Goal: Transaction & Acquisition: Purchase product/service

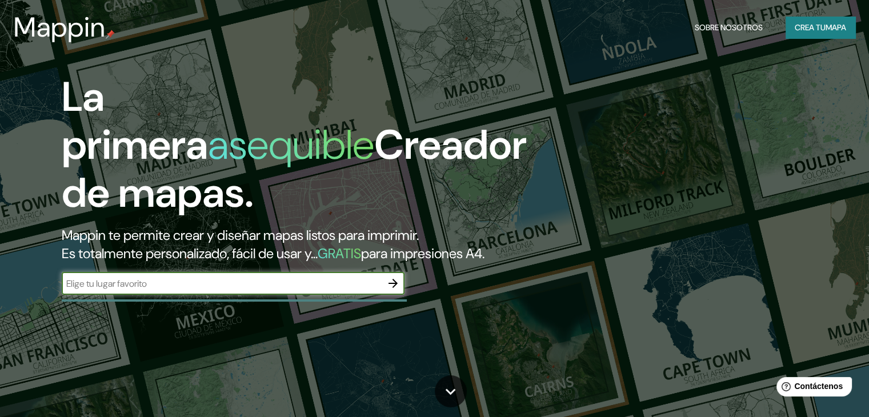
click at [265, 290] on input "text" at bounding box center [222, 283] width 320 height 13
type input "mazatlan [GEOGRAPHIC_DATA]"
click at [400, 295] on button "button" at bounding box center [393, 283] width 23 height 23
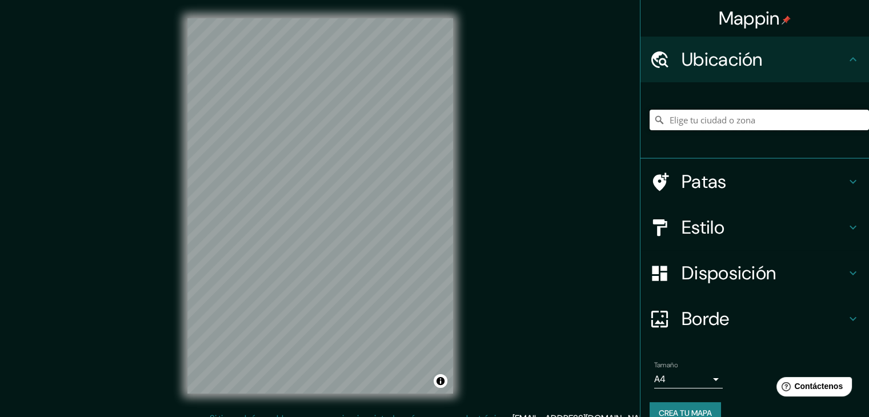
click at [690, 117] on input "Elige tu ciudad o zona" at bounding box center [759, 120] width 219 height 21
click at [682, 133] on div "mazat Mazatlán [GEOGRAPHIC_DATA], [GEOGRAPHIC_DATA] [GEOGRAPHIC_DATA] Departame…" at bounding box center [759, 119] width 219 height 57
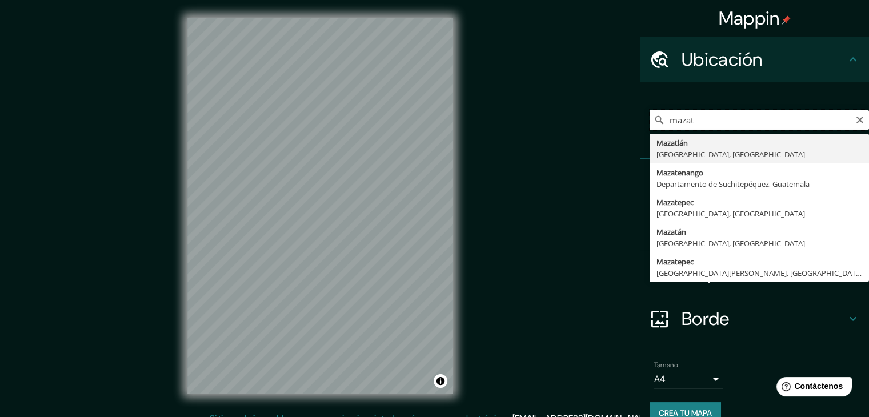
click at [696, 118] on input "mazat" at bounding box center [759, 120] width 219 height 21
type input "[GEOGRAPHIC_DATA], [GEOGRAPHIC_DATA], [GEOGRAPHIC_DATA]"
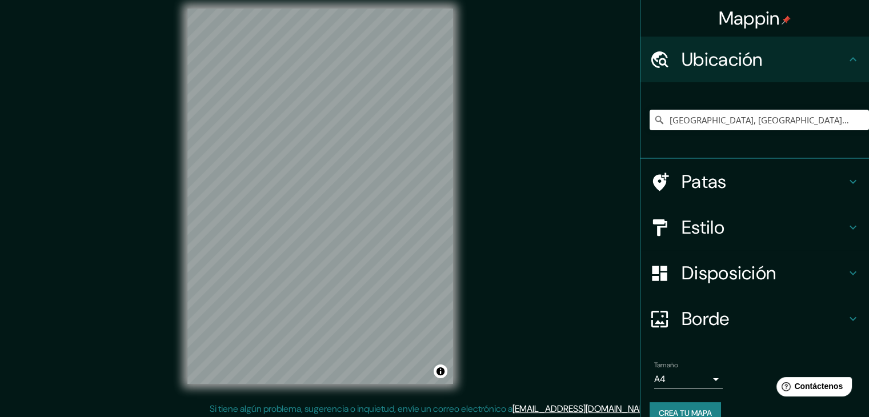
scroll to position [13, 0]
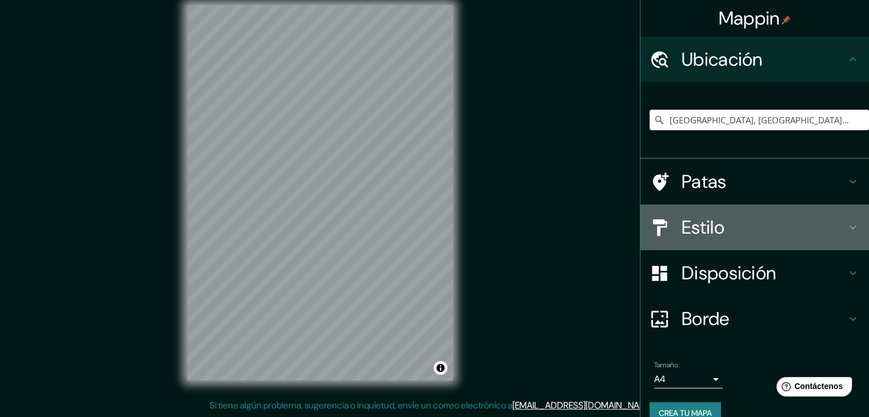
click at [764, 228] on h4 "Estilo" at bounding box center [764, 227] width 165 height 23
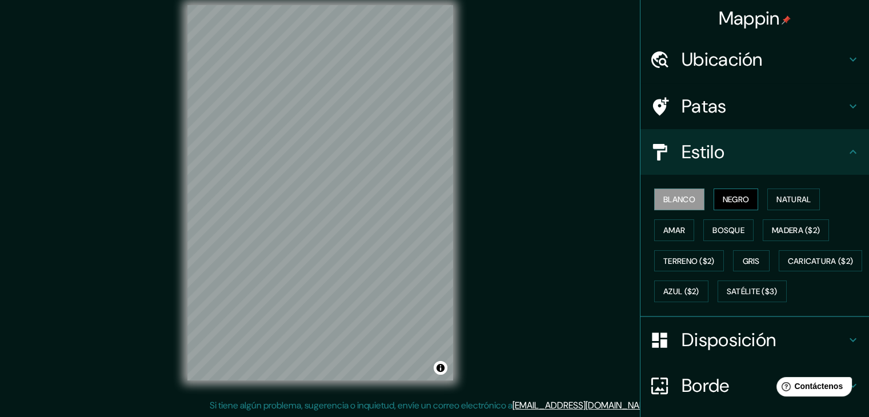
click at [725, 199] on font "Negro" at bounding box center [736, 199] width 27 height 10
click at [663, 193] on font "Blanco" at bounding box center [679, 199] width 32 height 15
click at [727, 297] on font "Satélite ($3)" at bounding box center [752, 292] width 51 height 10
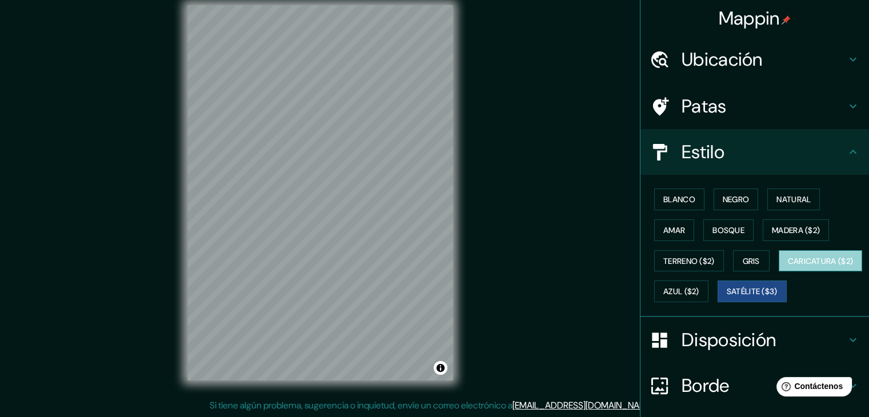
click at [788, 266] on font "Caricatura ($2)" at bounding box center [821, 261] width 66 height 10
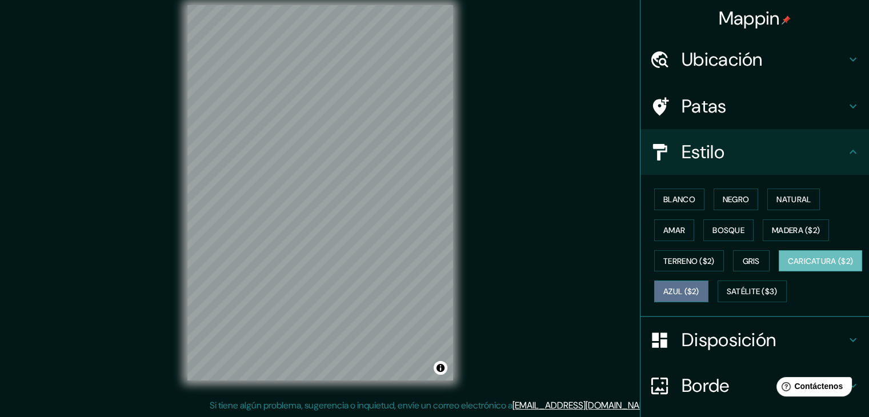
click at [699, 284] on font "Azul ($2)" at bounding box center [681, 291] width 36 height 15
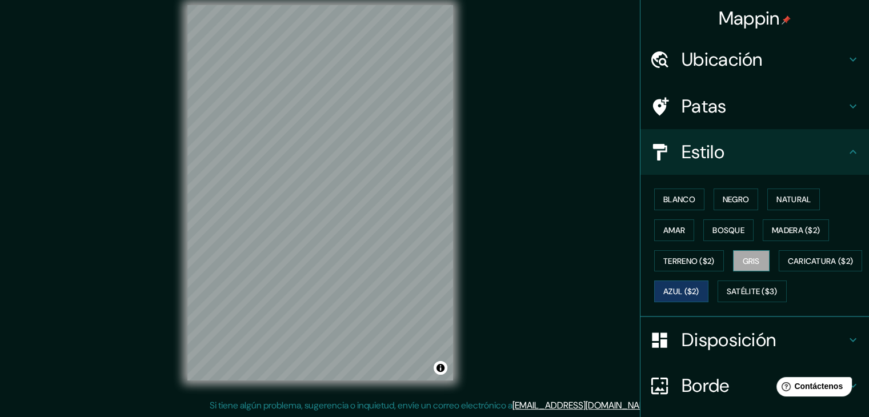
click at [746, 258] on font "Gris" at bounding box center [751, 261] width 17 height 10
click at [674, 256] on font "Terreno ($2)" at bounding box center [688, 261] width 51 height 10
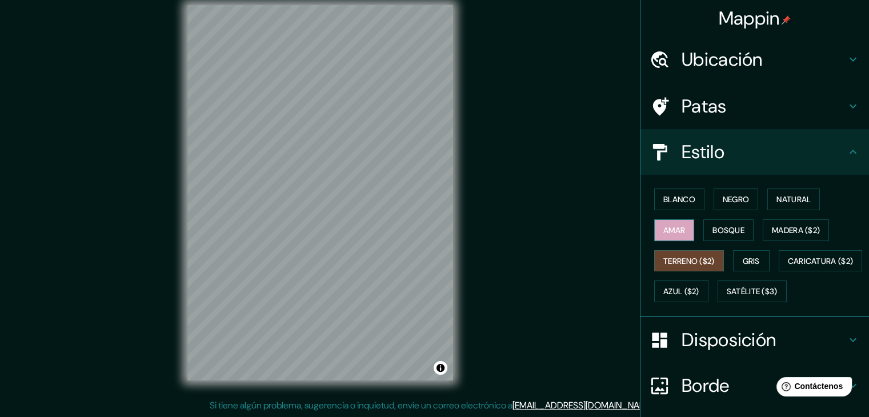
click at [670, 231] on font "Amar" at bounding box center [674, 230] width 22 height 10
click at [718, 228] on font "Bosque" at bounding box center [729, 230] width 32 height 10
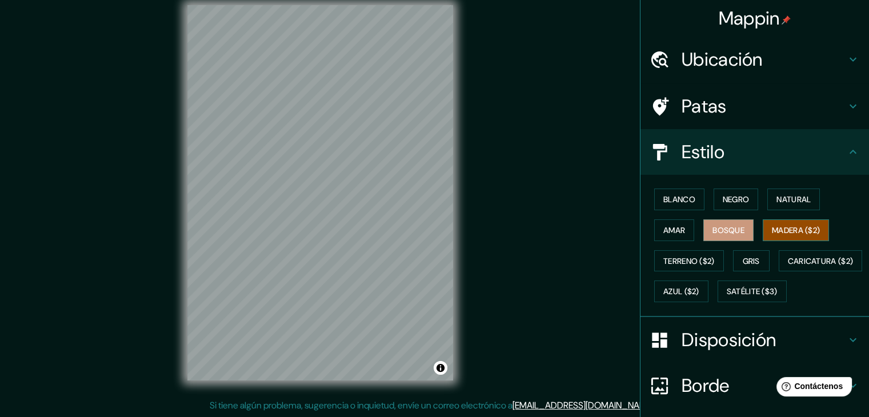
click at [787, 230] on font "Madera ($2)" at bounding box center [796, 230] width 48 height 10
click at [777, 204] on font "Natural" at bounding box center [794, 199] width 34 height 15
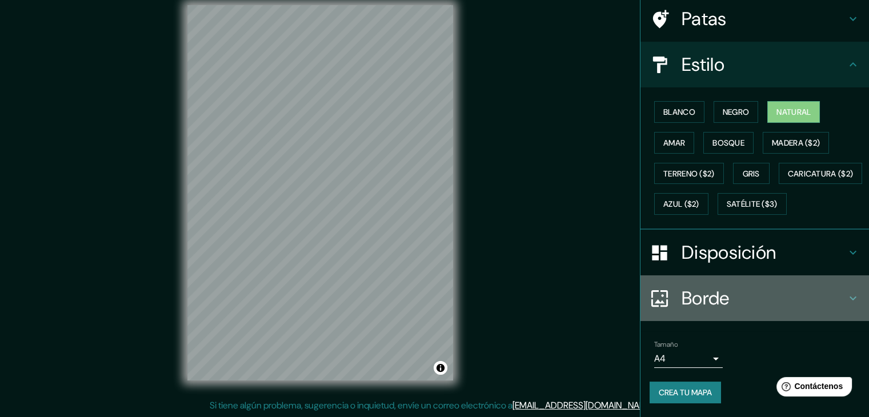
click at [744, 305] on h4 "Borde" at bounding box center [764, 298] width 165 height 23
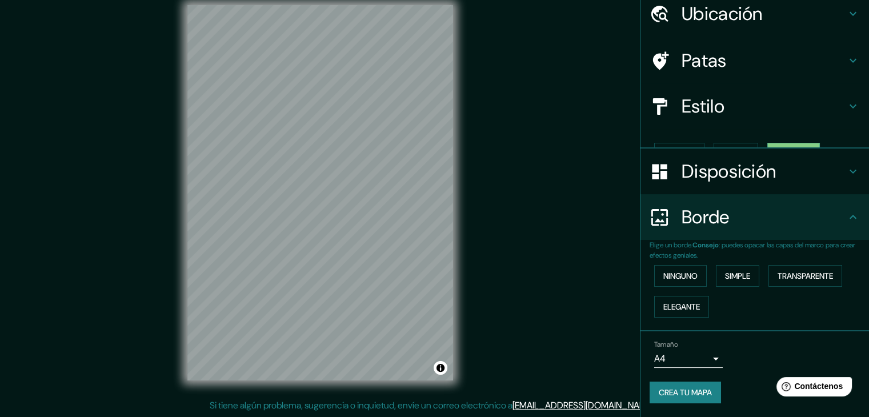
scroll to position [26, 0]
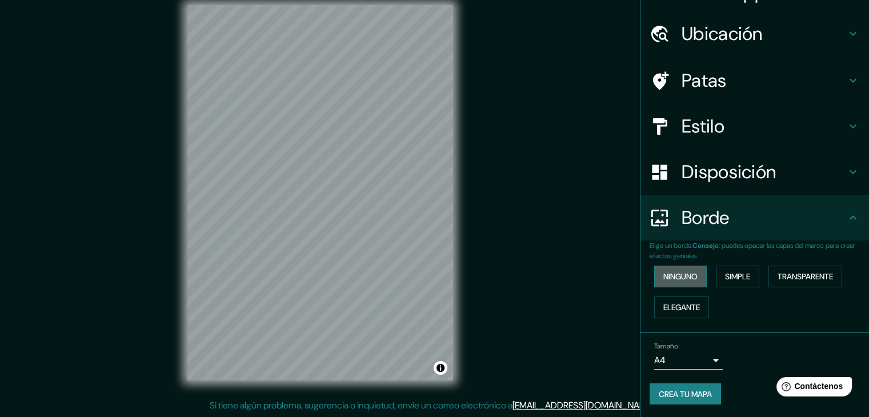
click at [688, 271] on font "Ninguno" at bounding box center [680, 276] width 34 height 10
click at [725, 278] on font "Simple" at bounding box center [737, 276] width 25 height 10
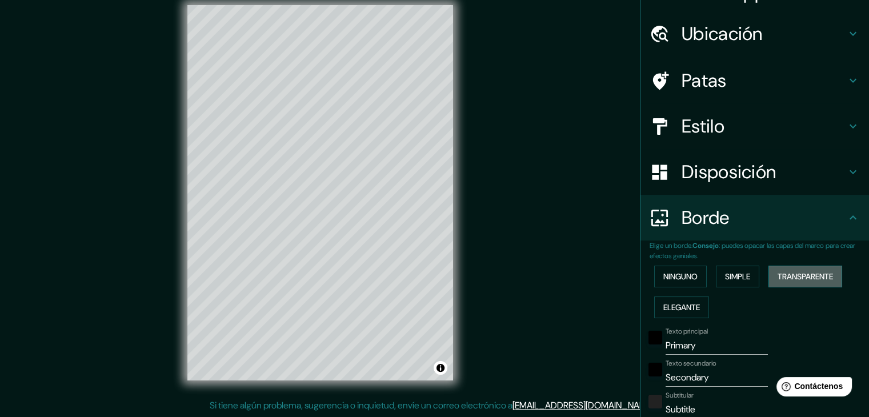
click at [769, 283] on button "Transparente" at bounding box center [806, 277] width 74 height 22
click at [663, 277] on font "Ninguno" at bounding box center [680, 276] width 34 height 10
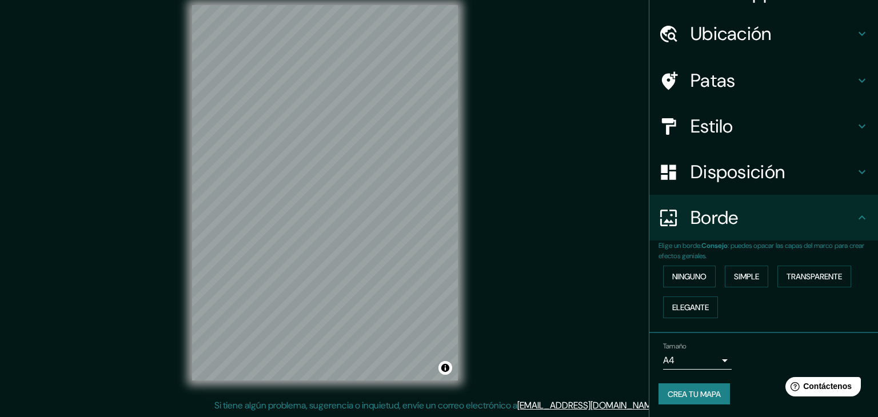
click at [702, 353] on body "Mappin Ubicación Mazatlán, [GEOGRAPHIC_DATA], [GEOGRAPHIC_DATA] [GEOGRAPHIC_DAT…" at bounding box center [439, 195] width 878 height 417
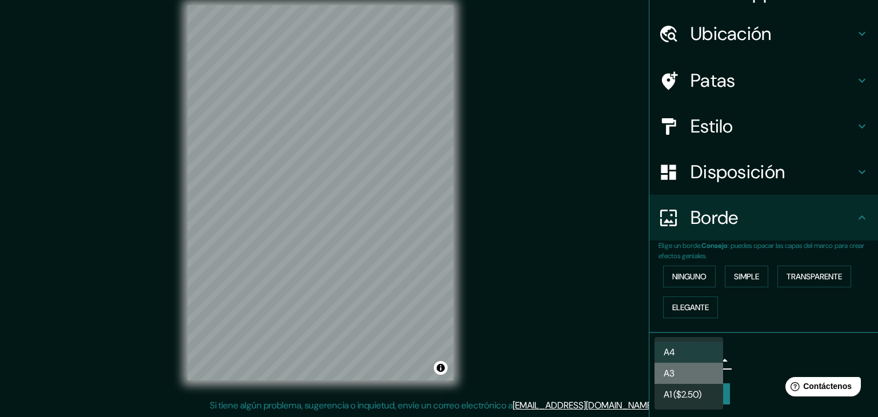
click at [697, 376] on li "A3" at bounding box center [688, 373] width 69 height 21
click at [707, 359] on body "Mappin Ubicación Mazatlán, [GEOGRAPHIC_DATA], [GEOGRAPHIC_DATA] [GEOGRAPHIC_DAT…" at bounding box center [439, 195] width 878 height 417
click at [691, 358] on li "A4" at bounding box center [688, 352] width 69 height 21
type input "single"
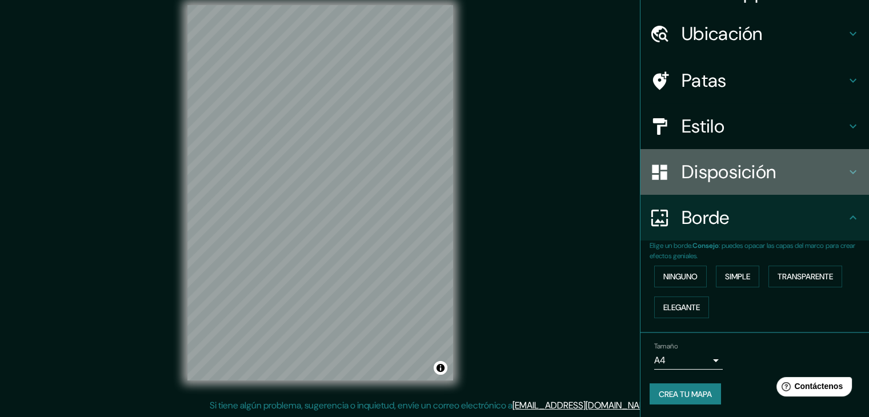
click at [732, 167] on font "Disposición" at bounding box center [729, 172] width 94 height 24
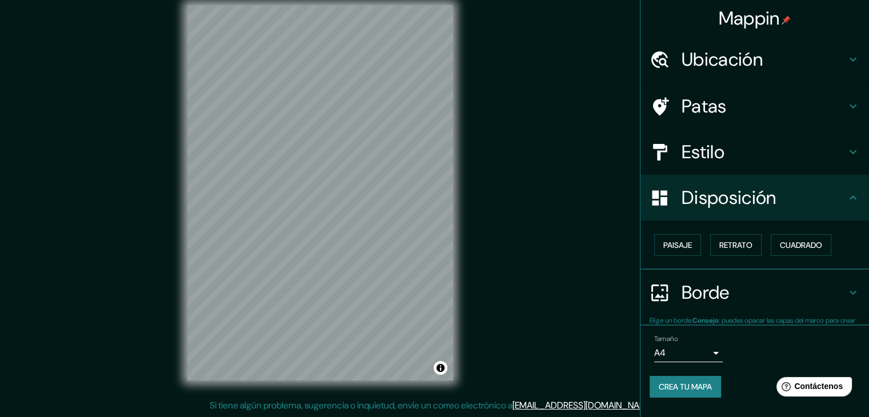
scroll to position [0, 0]
click at [692, 242] on font "Paisaje" at bounding box center [677, 245] width 29 height 10
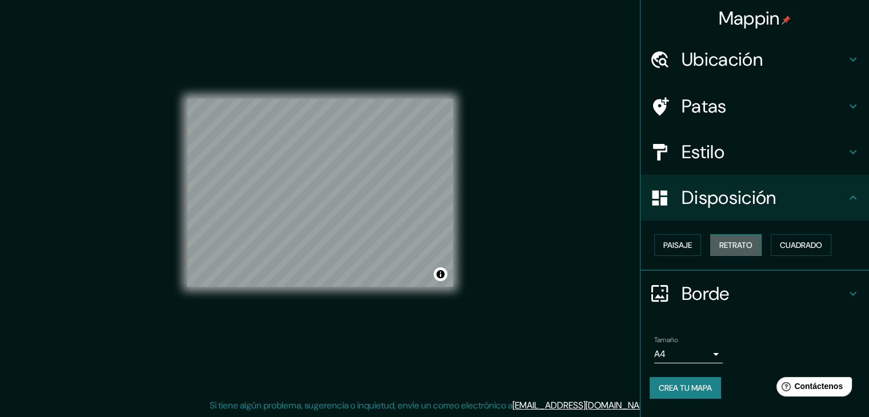
click at [735, 247] on font "Retrato" at bounding box center [735, 245] width 33 height 10
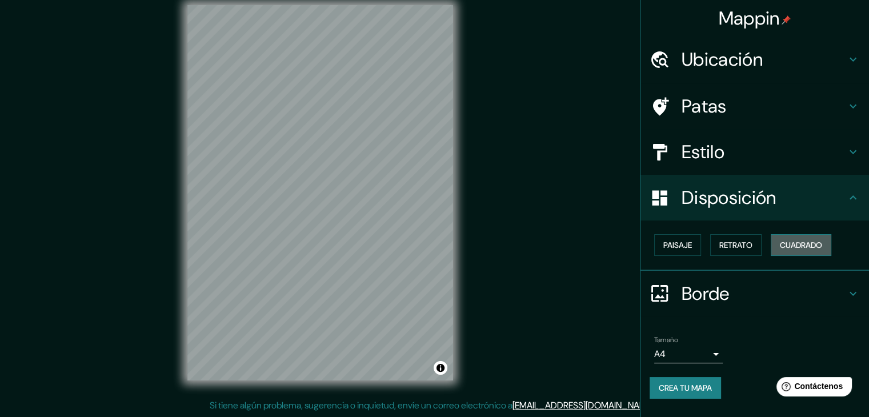
click at [792, 252] on button "Cuadrado" at bounding box center [801, 245] width 61 height 22
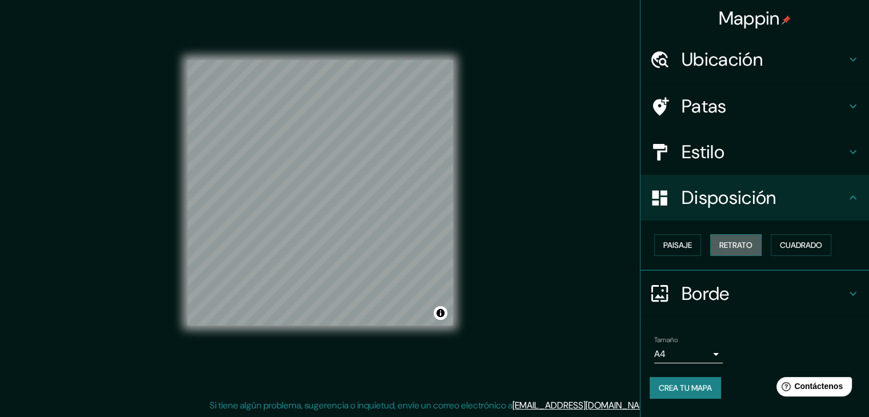
click at [760, 245] on button "Retrato" at bounding box center [735, 245] width 51 height 22
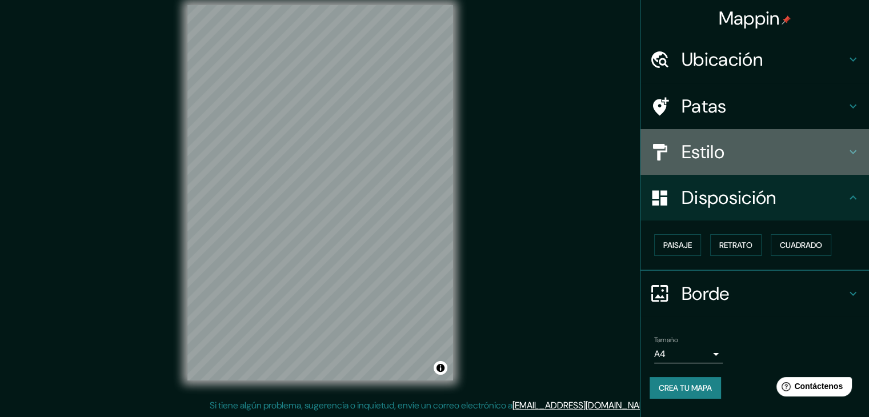
click at [714, 153] on font "Estilo" at bounding box center [703, 152] width 43 height 24
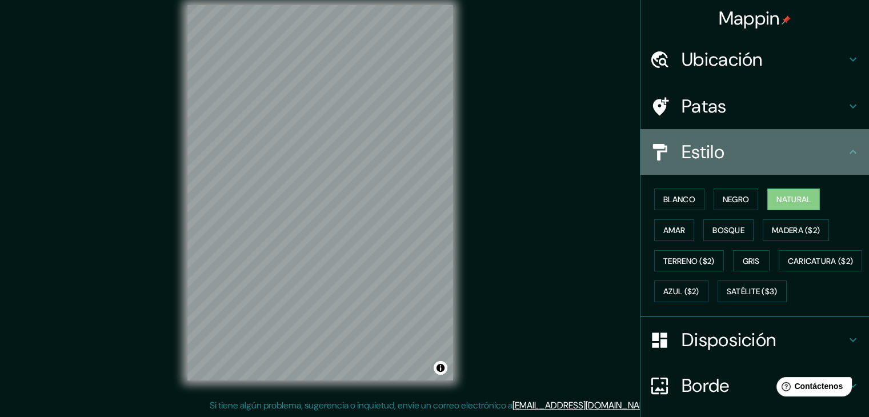
click at [714, 153] on font "Estilo" at bounding box center [703, 152] width 43 height 24
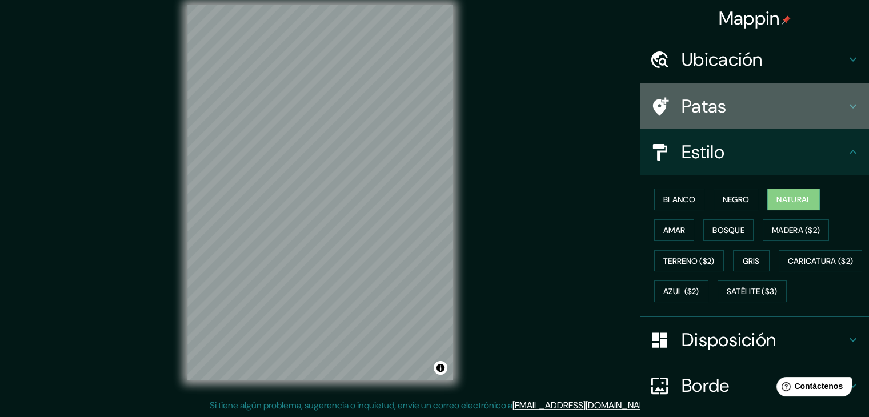
click at [715, 106] on font "Patas" at bounding box center [704, 106] width 45 height 24
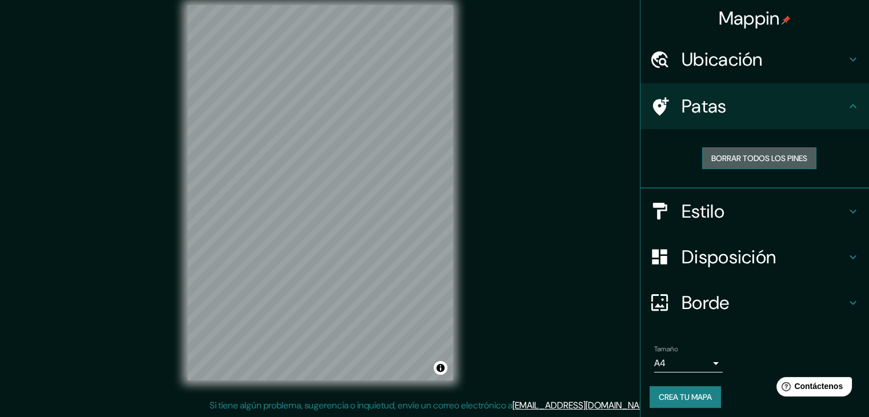
click at [725, 162] on font "Borrar todos los pines" at bounding box center [759, 158] width 96 height 10
click at [717, 153] on font "Borrar todos los pines" at bounding box center [759, 158] width 96 height 10
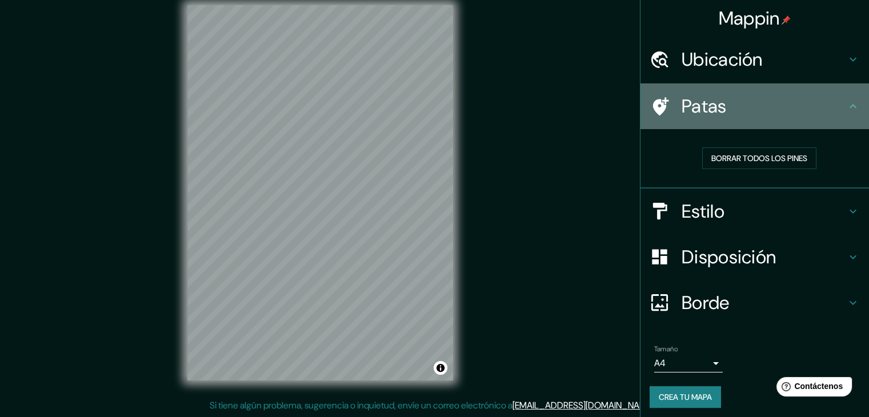
click at [835, 102] on h4 "Patas" at bounding box center [764, 106] width 165 height 23
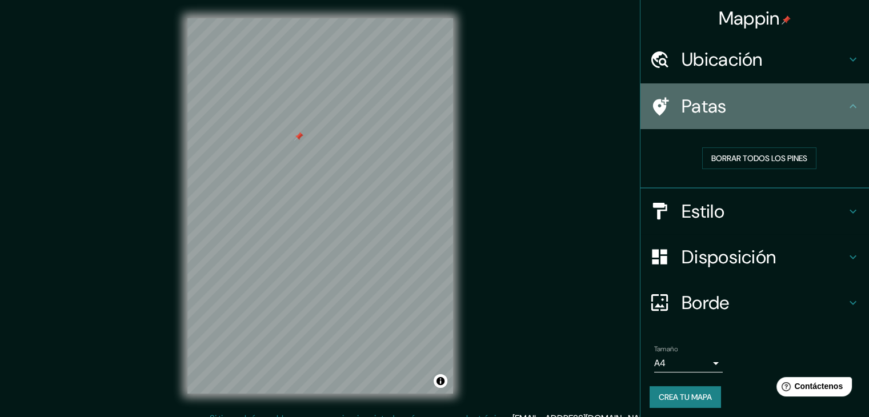
click at [840, 92] on div "Patas" at bounding box center [755, 106] width 229 height 46
click at [846, 105] on icon at bounding box center [853, 106] width 14 height 14
click at [846, 110] on icon at bounding box center [853, 106] width 14 height 14
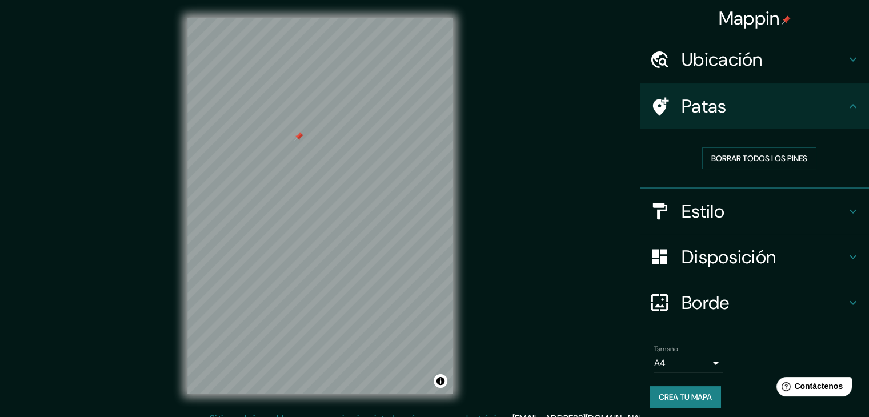
click at [846, 206] on icon at bounding box center [853, 212] width 14 height 14
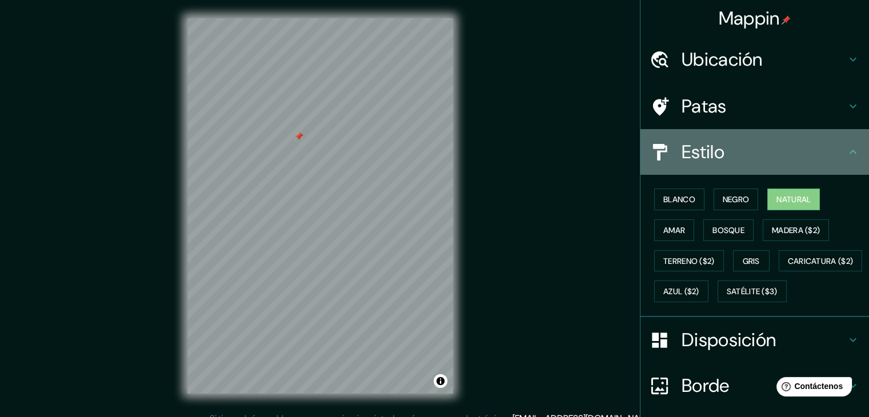
click at [833, 147] on h4 "Estilo" at bounding box center [764, 152] width 165 height 23
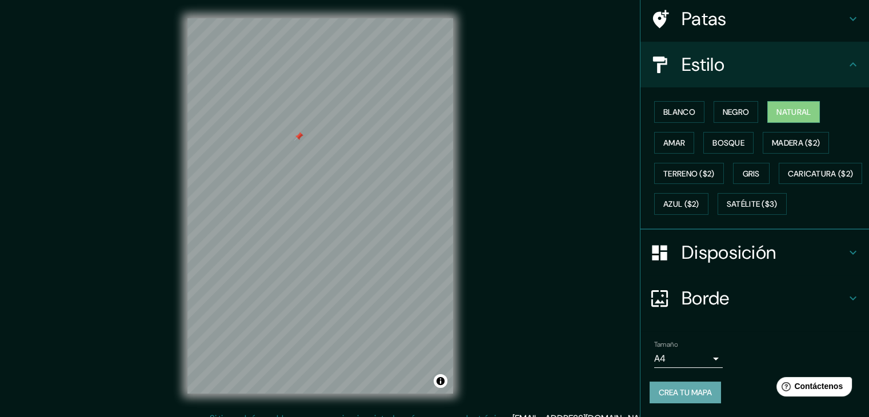
click at [669, 395] on font "Crea tu mapa" at bounding box center [685, 392] width 53 height 10
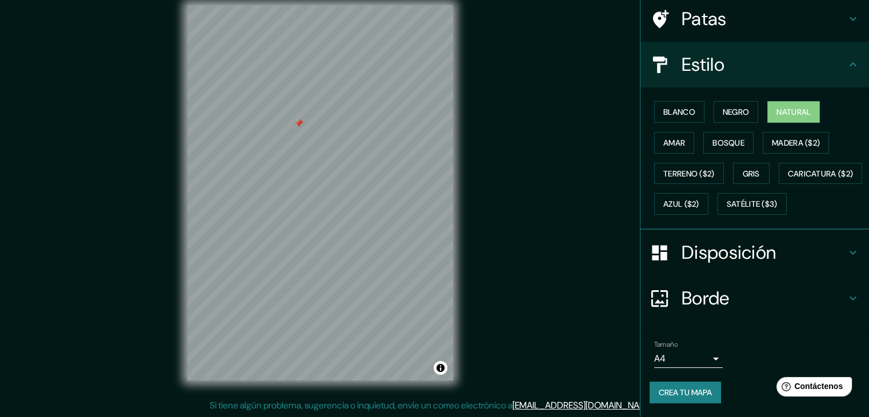
scroll to position [115, 0]
click at [691, 394] on font "Crea tu mapa" at bounding box center [685, 392] width 53 height 10
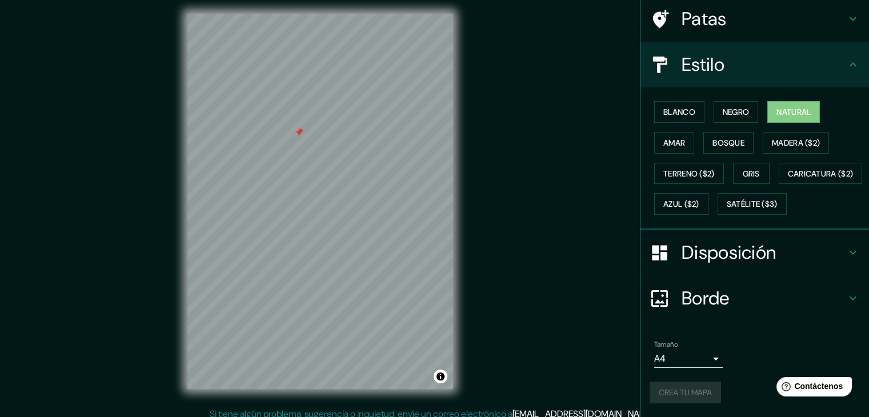
scroll to position [13, 0]
